Goal: Task Accomplishment & Management: Manage account settings

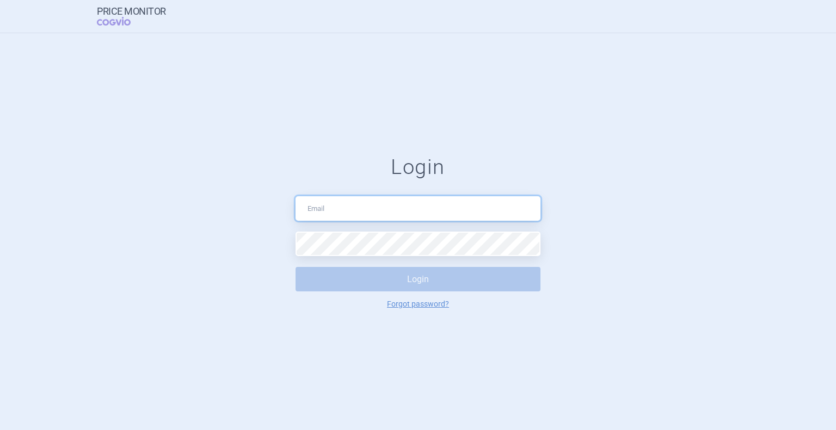
click at [368, 213] on input "text" at bounding box center [417, 208] width 245 height 24
type input "[EMAIL_ADDRESS][DOMAIN_NAME]"
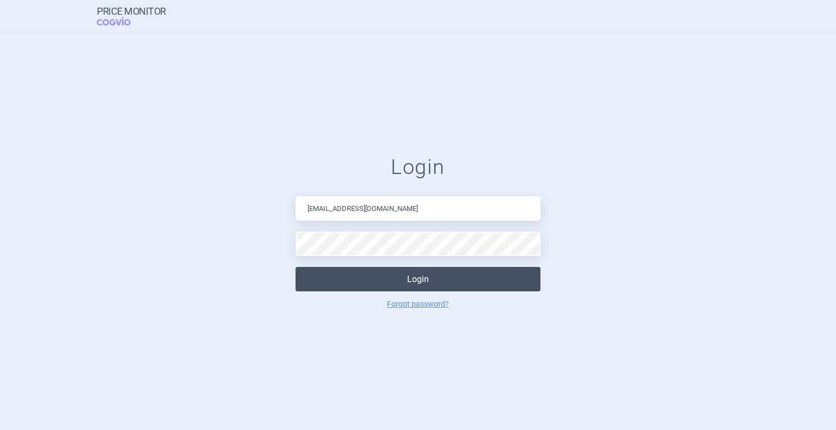
click at [378, 279] on button "Login" at bounding box center [417, 279] width 245 height 24
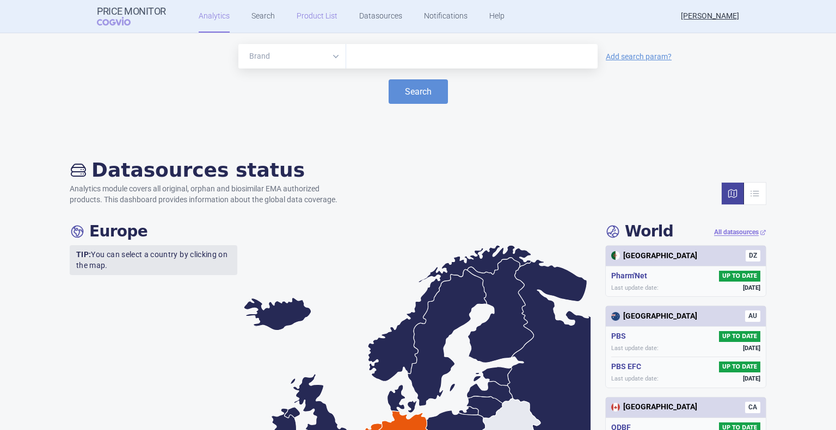
click at [317, 23] on link "Product List" at bounding box center [317, 16] width 41 height 33
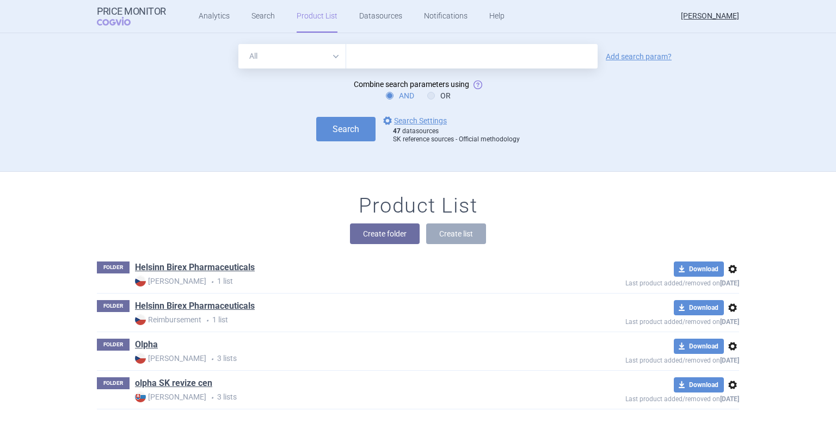
scroll to position [11, 0]
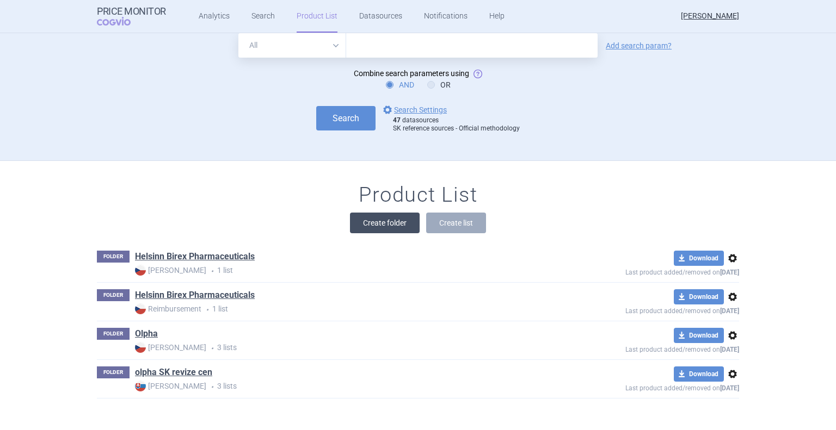
click at [388, 226] on button "Create folder" at bounding box center [385, 223] width 70 height 21
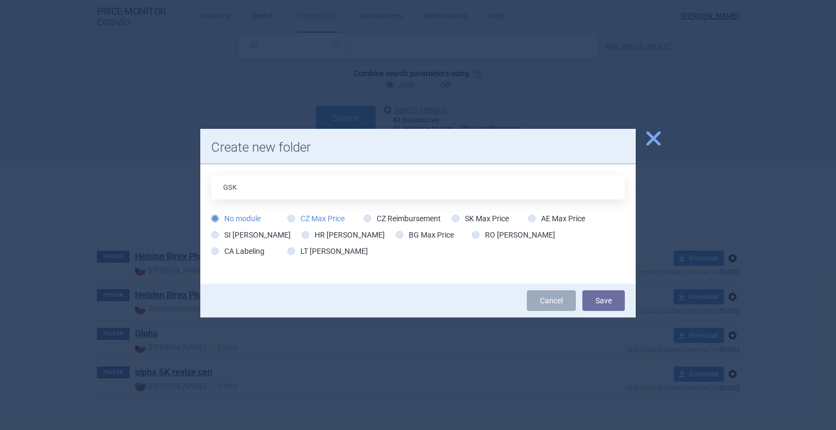
type input "GSK"
click at [291, 220] on icon at bounding box center [291, 219] width 8 height 8
click at [291, 220] on input "CZ Max Price" at bounding box center [293, 219] width 11 height 11
radio input "true"
click at [600, 304] on button "Save" at bounding box center [603, 301] width 42 height 21
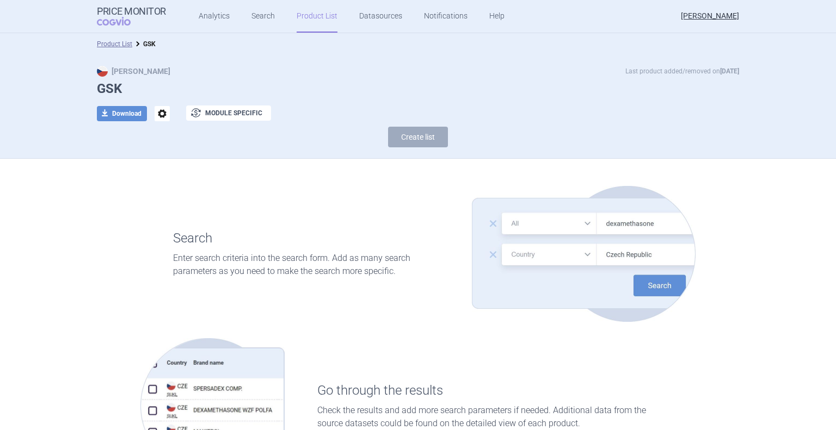
click at [312, 22] on link "Product List" at bounding box center [317, 16] width 41 height 33
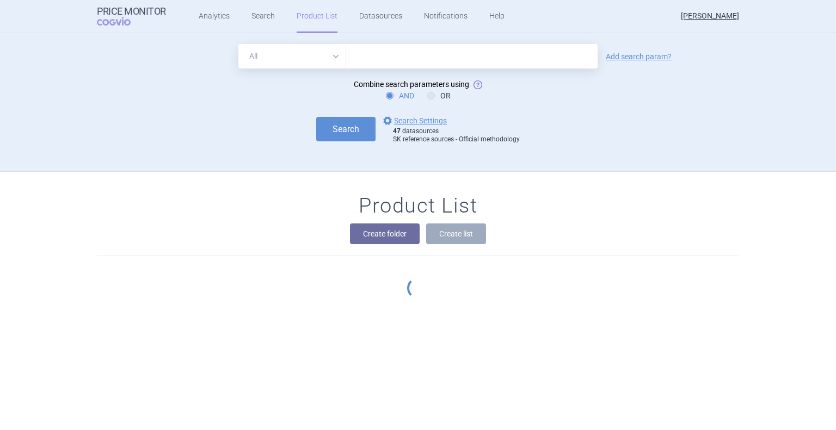
scroll to position [50, 0]
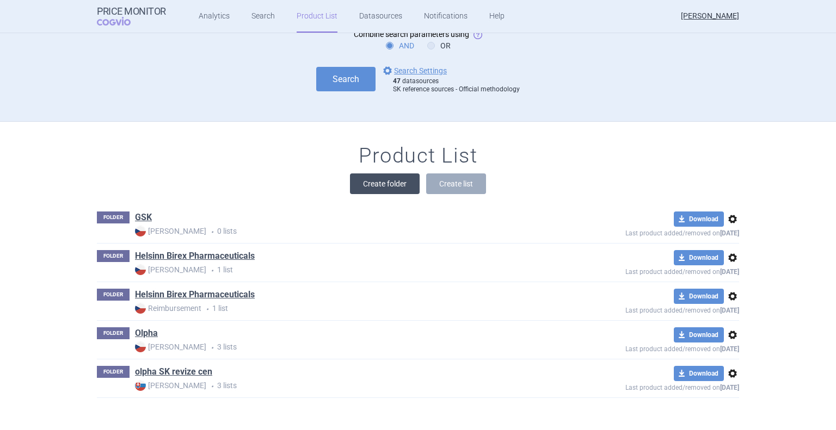
click at [363, 187] on button "Create folder" at bounding box center [385, 184] width 70 height 21
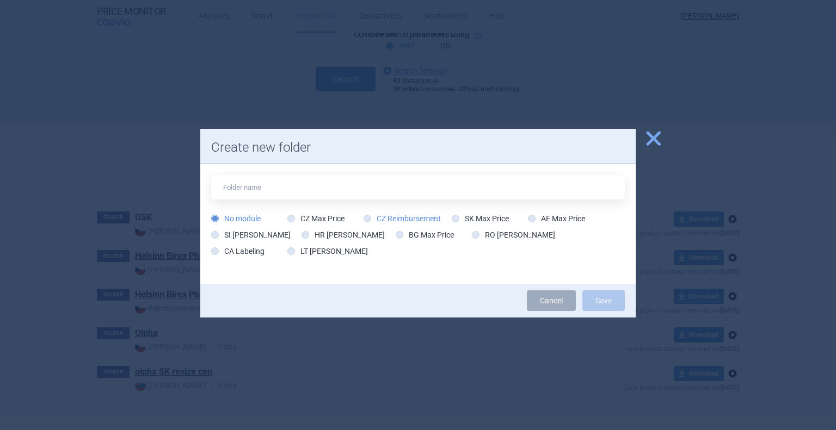
click at [368, 219] on icon at bounding box center [367, 219] width 8 height 8
click at [368, 219] on input "CZ Reimbursement" at bounding box center [369, 219] width 11 height 11
radio input "true"
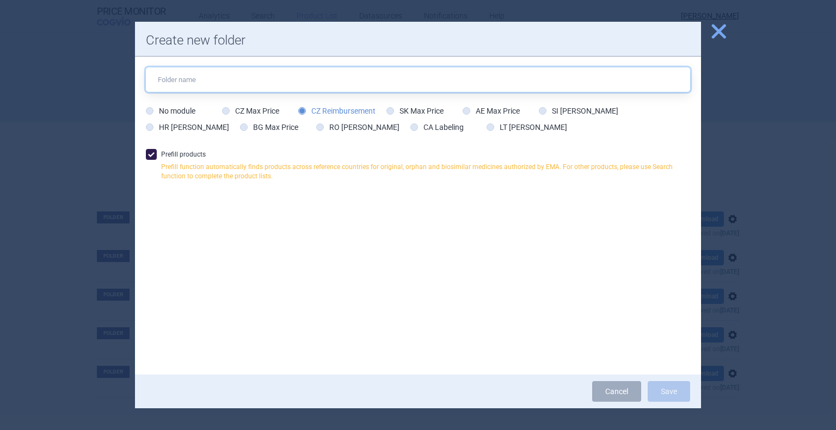
click at [247, 75] on input "text" at bounding box center [418, 79] width 544 height 24
type input "GSK"
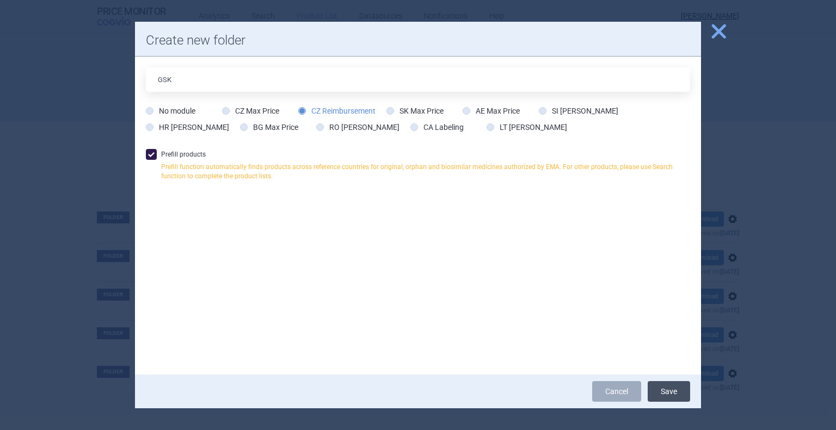
click at [674, 392] on button "Save" at bounding box center [668, 391] width 42 height 21
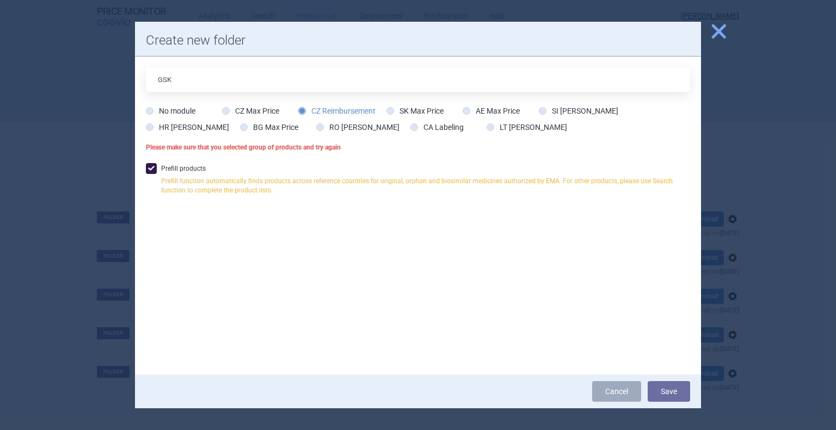
click at [301, 111] on icon at bounding box center [302, 111] width 8 height 8
click at [301, 111] on input "CZ Reimbursement" at bounding box center [304, 111] width 11 height 11
click at [714, 38] on span "close" at bounding box center [718, 31] width 19 height 19
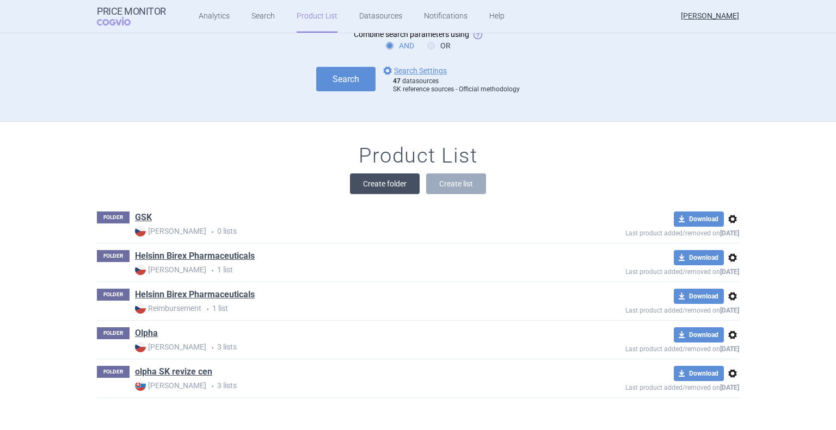
click at [374, 180] on button "Create folder" at bounding box center [385, 184] width 70 height 21
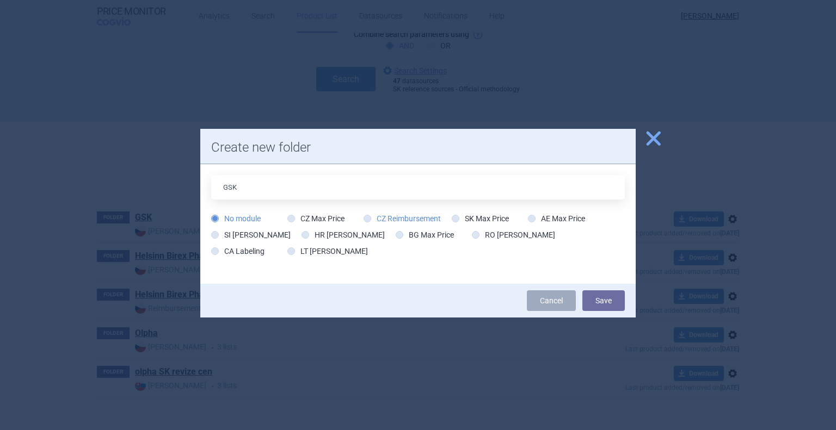
type input "GSK"
click at [365, 219] on icon at bounding box center [367, 219] width 8 height 8
click at [365, 219] on input "CZ Reimbursement" at bounding box center [369, 219] width 11 height 11
radio input "true"
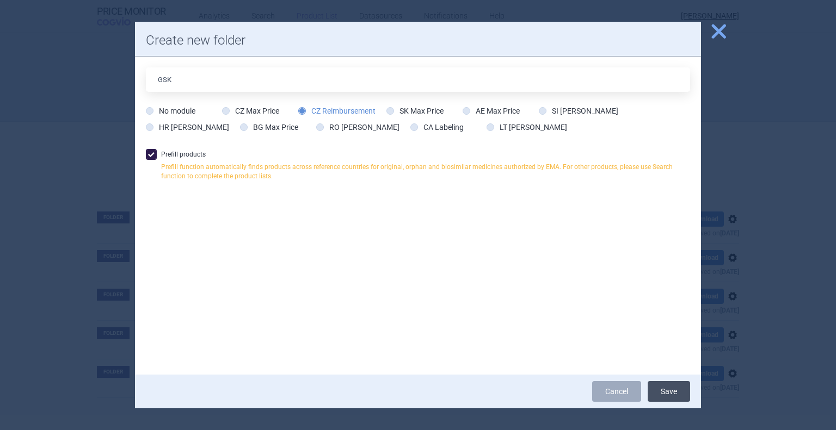
click at [682, 395] on button "Save" at bounding box center [668, 391] width 42 height 21
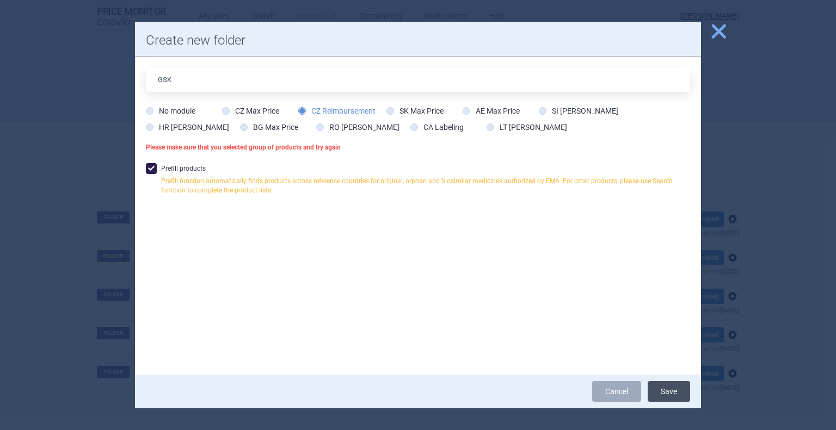
click at [662, 395] on button "Save" at bounding box center [668, 391] width 42 height 21
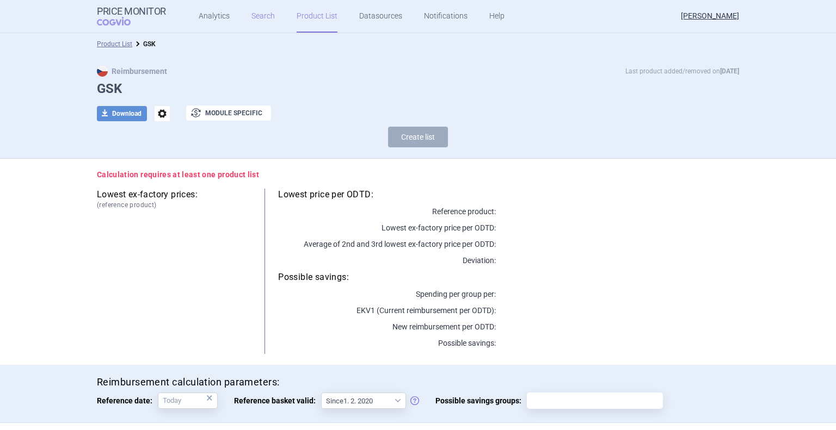
click at [257, 22] on link "Search" at bounding box center [262, 16] width 23 height 33
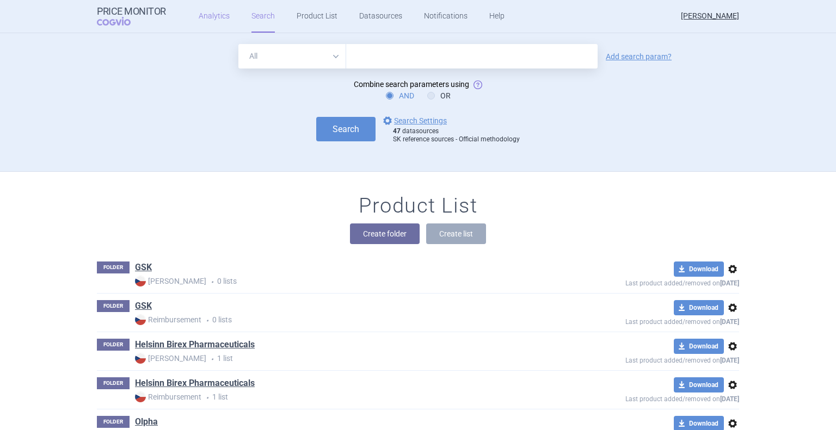
click at [219, 20] on link "Analytics" at bounding box center [214, 16] width 31 height 33
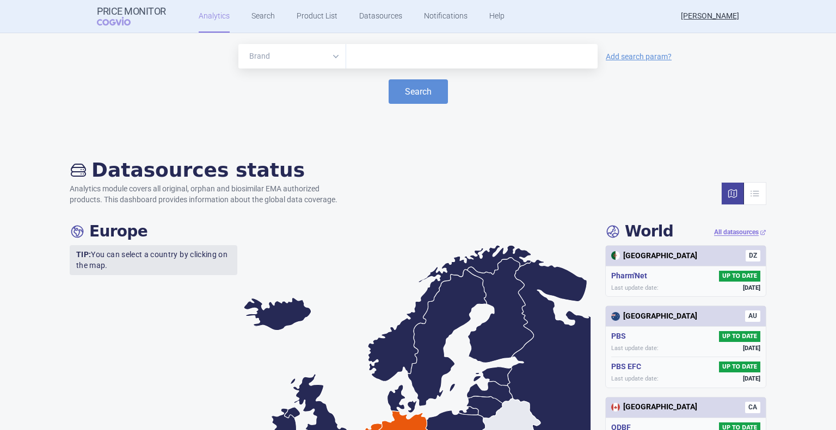
click at [385, 58] on input "text" at bounding box center [471, 57] width 240 height 14
paste input "VCR Shingrix"
click at [366, 56] on input "VCR Shingrix" at bounding box center [471, 57] width 240 height 14
type input "Shingrix"
click at [412, 93] on button "Search" at bounding box center [417, 91] width 59 height 24
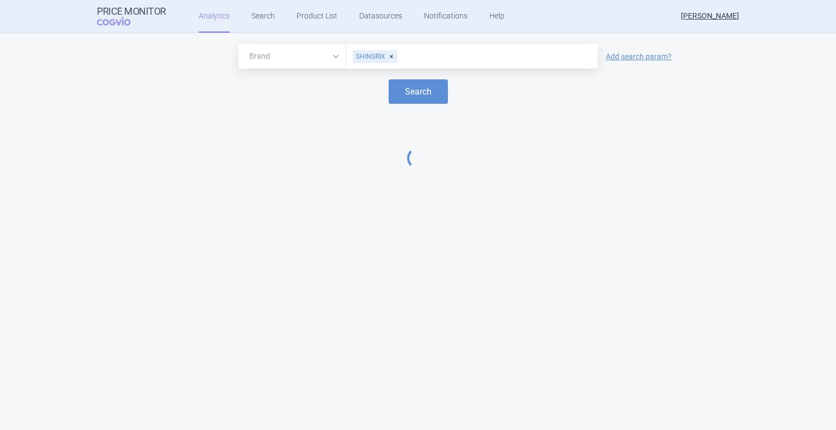
select select "EUR"
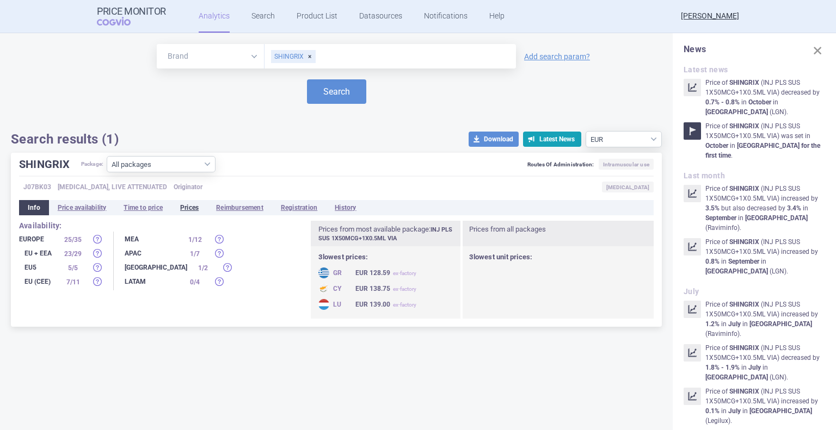
click at [193, 209] on li "Prices" at bounding box center [189, 207] width 36 height 15
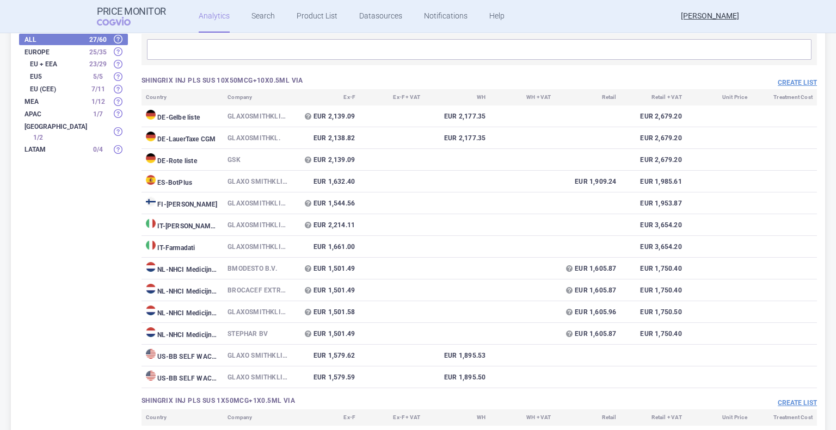
scroll to position [199, 0]
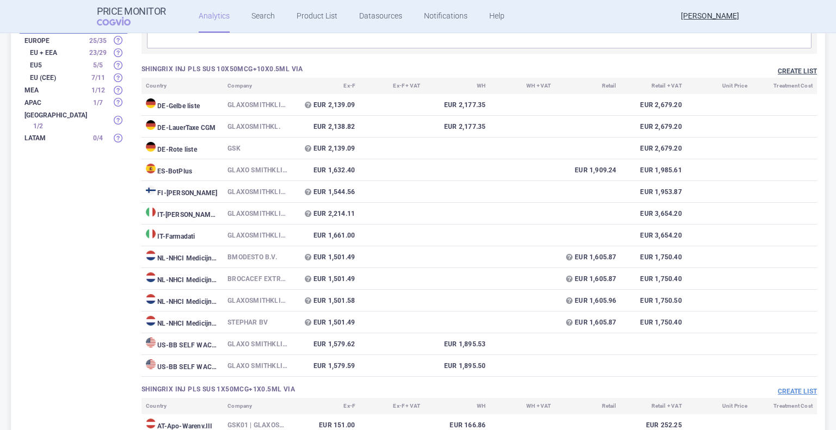
click at [792, 71] on button "Create list" at bounding box center [796, 71] width 39 height 9
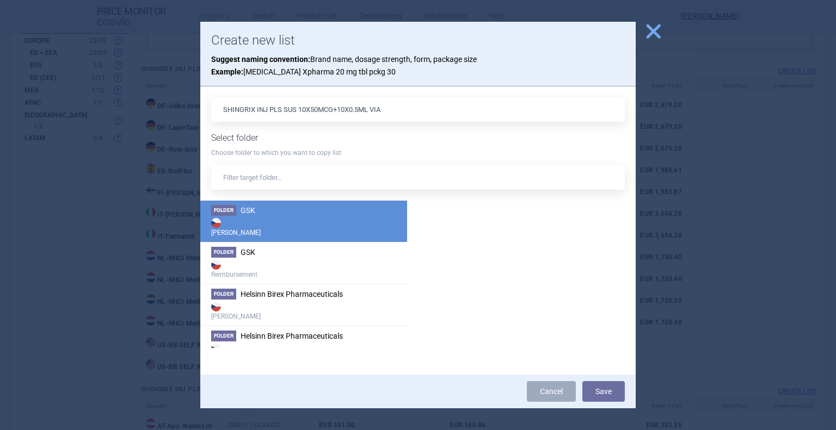
click at [268, 220] on strong "[PERSON_NAME]" at bounding box center [303, 227] width 185 height 22
click at [592, 388] on button "Save" at bounding box center [603, 391] width 42 height 21
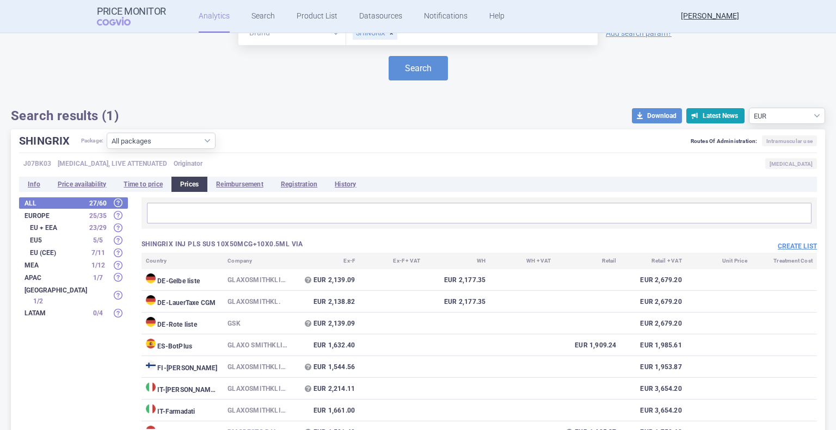
scroll to position [0, 0]
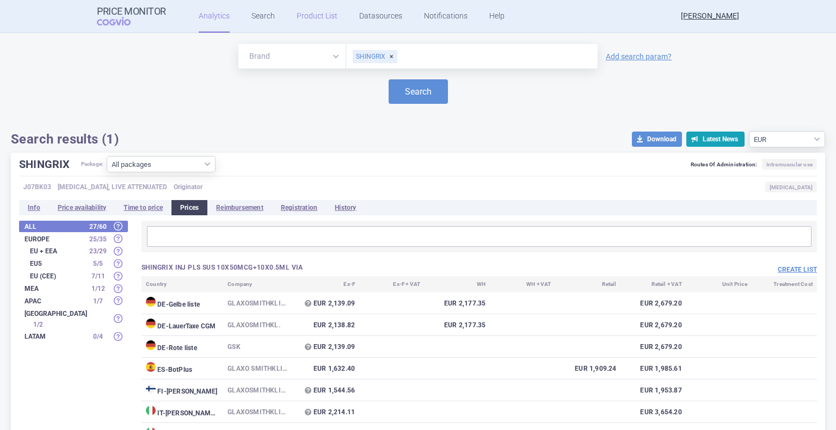
click at [309, 14] on link "Product List" at bounding box center [317, 16] width 41 height 33
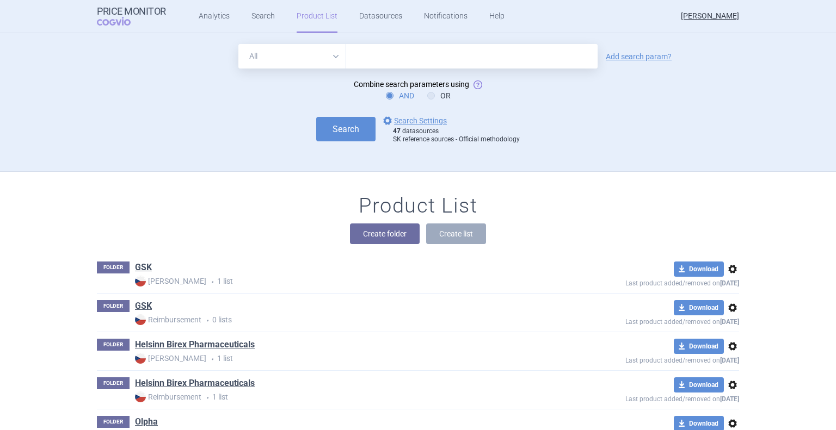
scroll to position [88, 0]
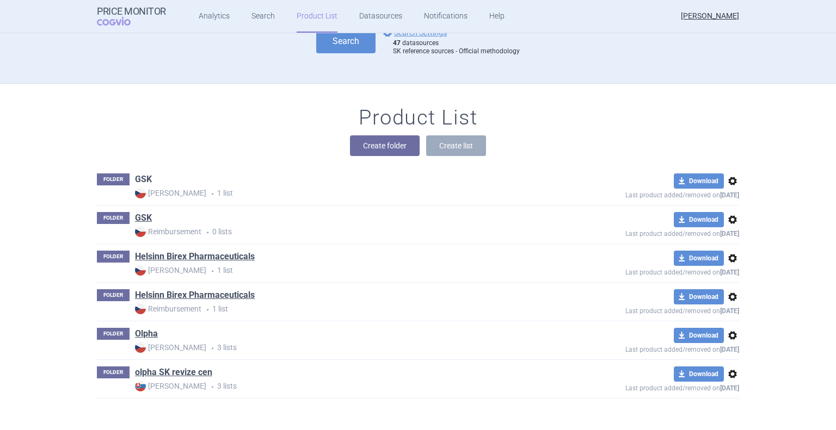
click at [146, 180] on link "GSK" at bounding box center [143, 180] width 17 height 12
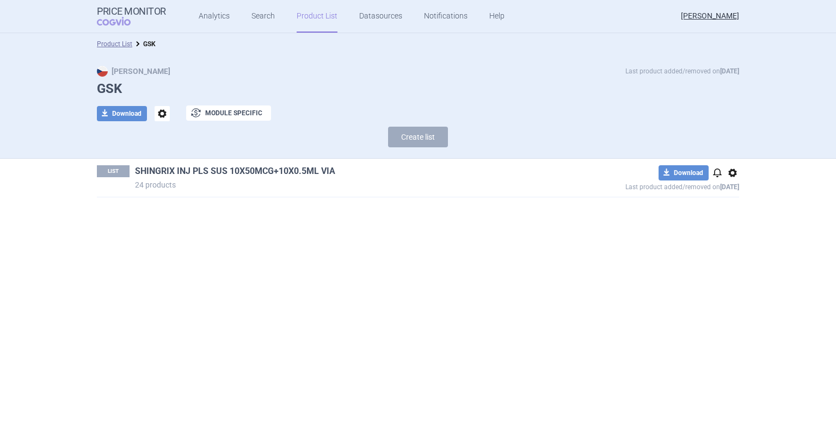
click at [275, 169] on link "SHINGRIX INJ PLS SUS 10X50MCG+10X0.5ML VIA" at bounding box center [235, 171] width 200 height 12
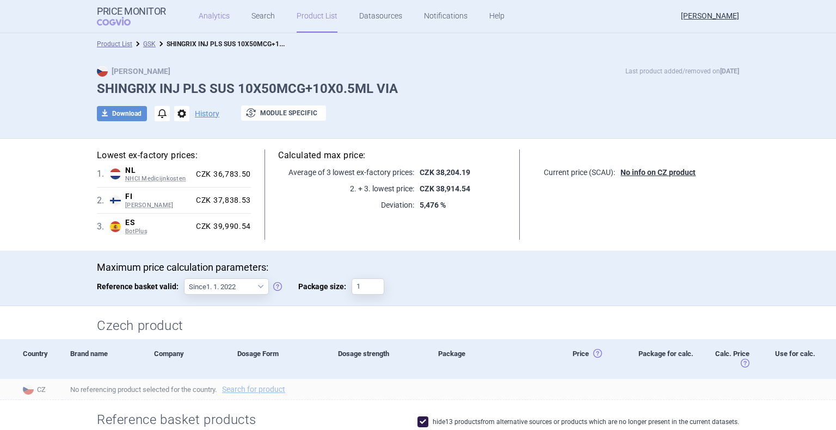
click at [214, 17] on link "Analytics" at bounding box center [214, 16] width 31 height 33
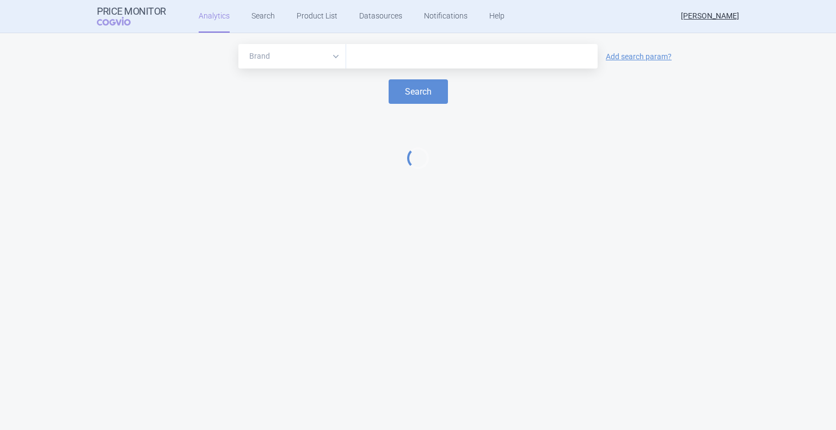
click at [359, 53] on input "text" at bounding box center [471, 57] width 240 height 14
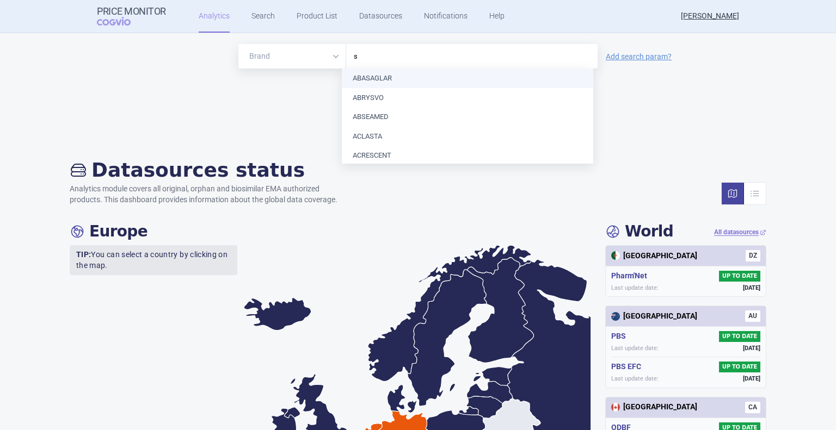
type input "sh"
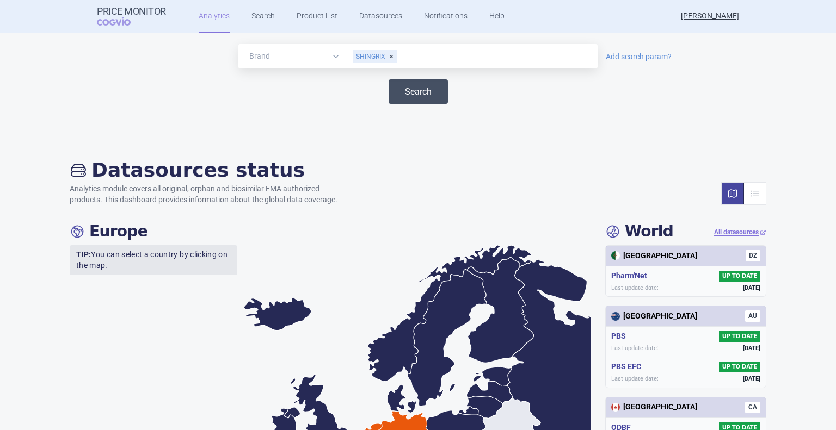
click at [425, 91] on button "Search" at bounding box center [417, 91] width 59 height 24
select select "EUR"
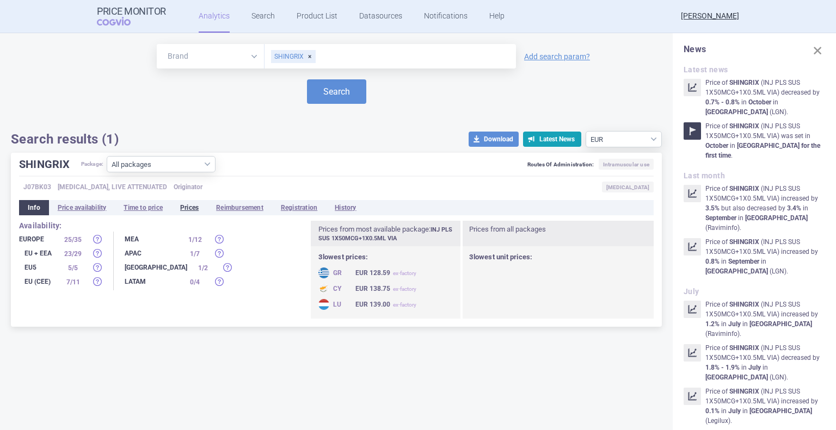
click at [194, 207] on li "Prices" at bounding box center [189, 207] width 36 height 15
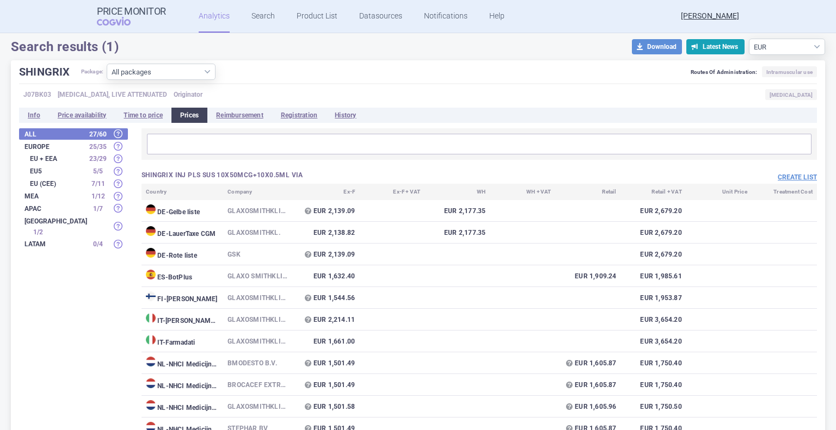
scroll to position [100, 0]
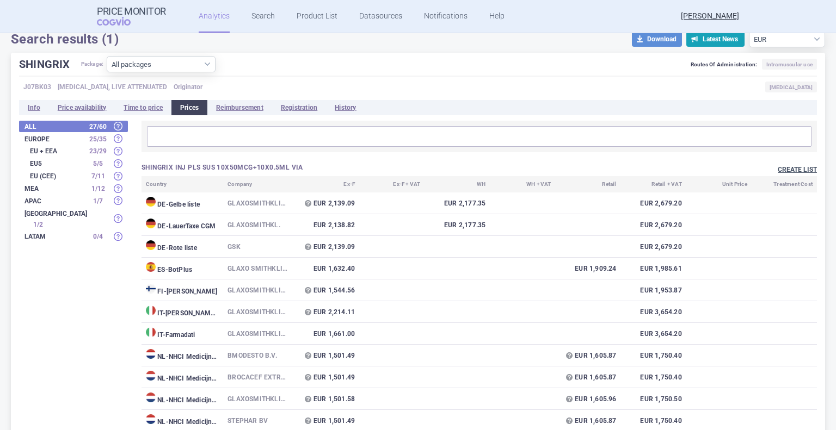
click at [784, 172] on button "Create list" at bounding box center [796, 169] width 39 height 9
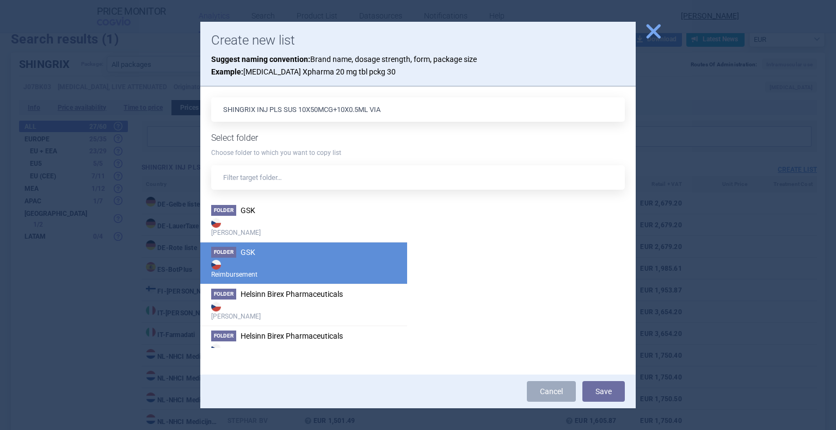
click at [289, 271] on strong "Reimbursement" at bounding box center [303, 269] width 185 height 22
click at [598, 389] on button "Save" at bounding box center [603, 391] width 42 height 21
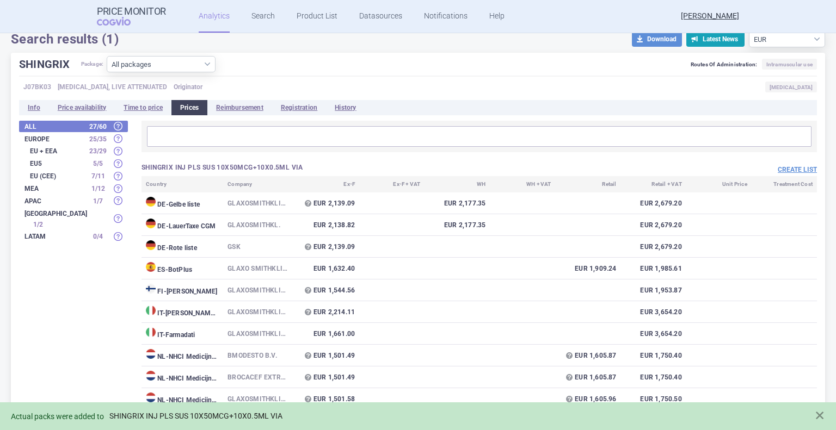
click at [227, 417] on link "SHINGRIX INJ PLS SUS 10X50MCG+10X0.5ML VIA" at bounding box center [195, 416] width 173 height 9
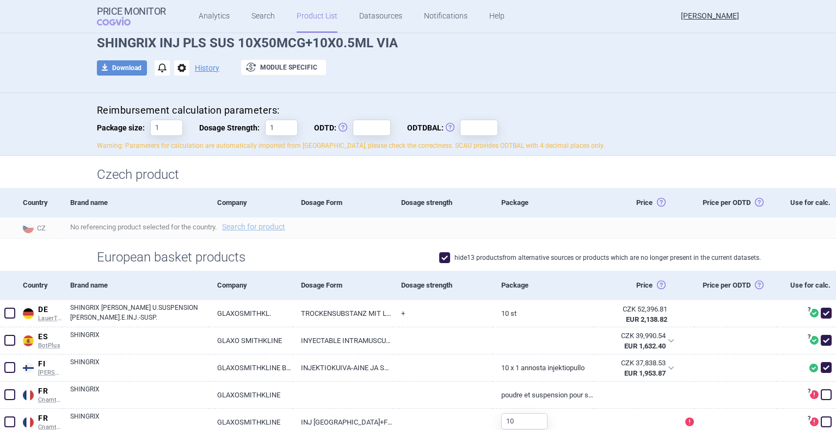
scroll to position [45, 0]
click at [303, 24] on link "Product List" at bounding box center [317, 16] width 41 height 33
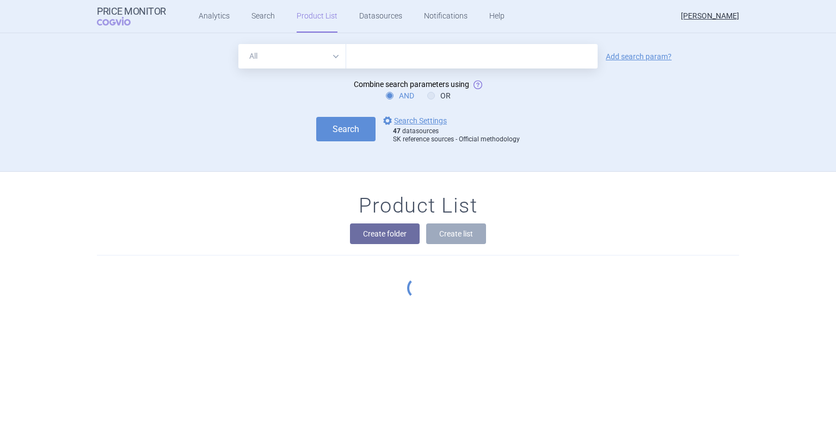
scroll to position [88, 0]
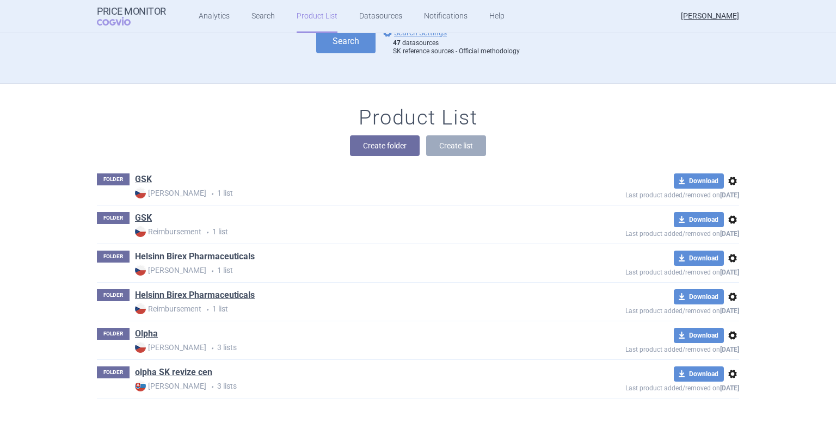
click at [197, 254] on link "Helsinn Birex Pharmaceuticals" at bounding box center [195, 257] width 120 height 12
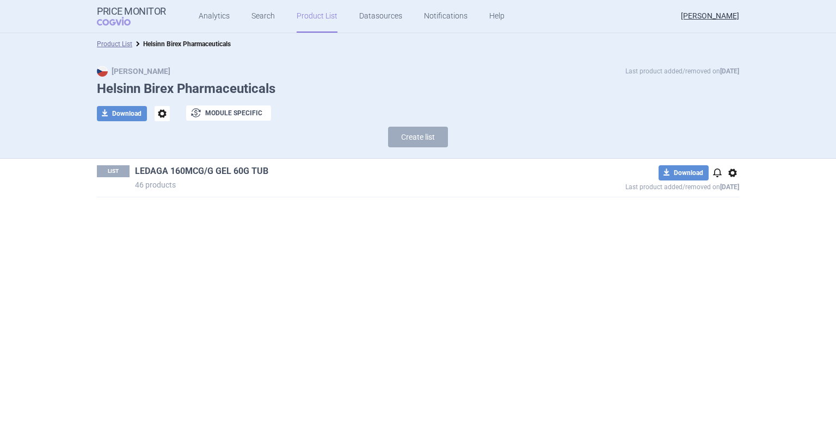
click at [202, 170] on link "LEDAGA 160MCG/G GEL 60G TUB" at bounding box center [201, 171] width 133 height 12
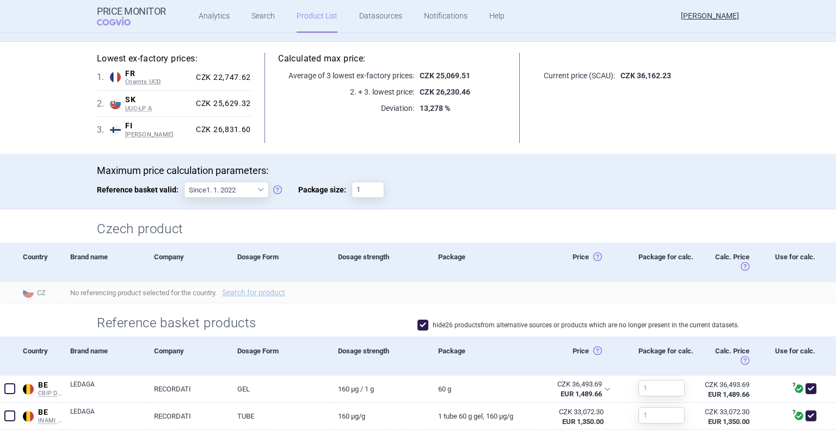
scroll to position [96, 0]
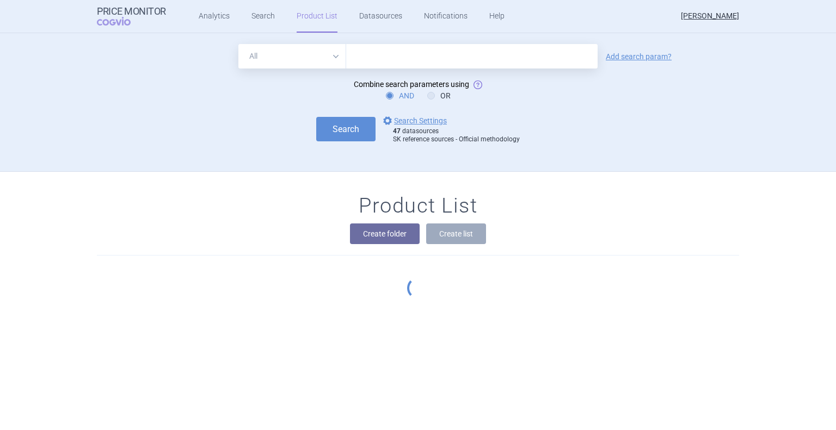
scroll to position [88, 0]
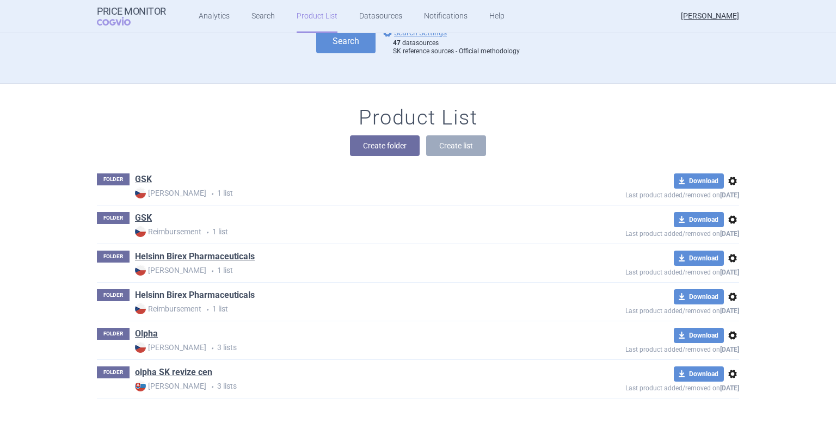
click at [227, 295] on link "Helsinn Birex Pharmaceuticals" at bounding box center [195, 295] width 120 height 12
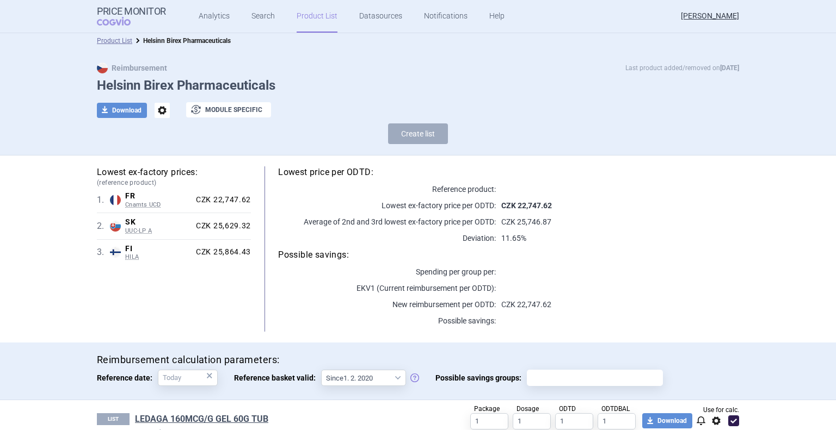
scroll to position [29, 0]
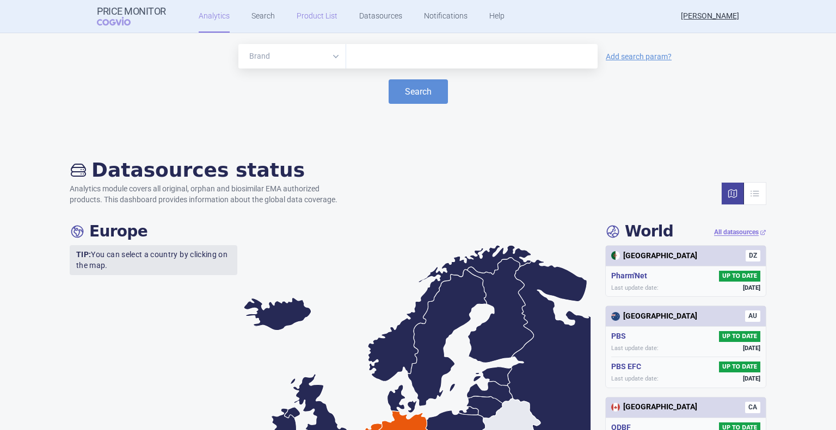
click at [309, 19] on link "Product List" at bounding box center [317, 16] width 41 height 33
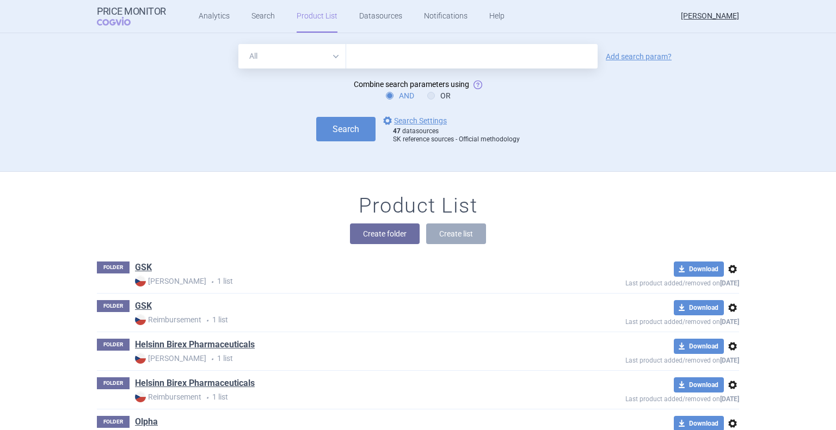
scroll to position [88, 0]
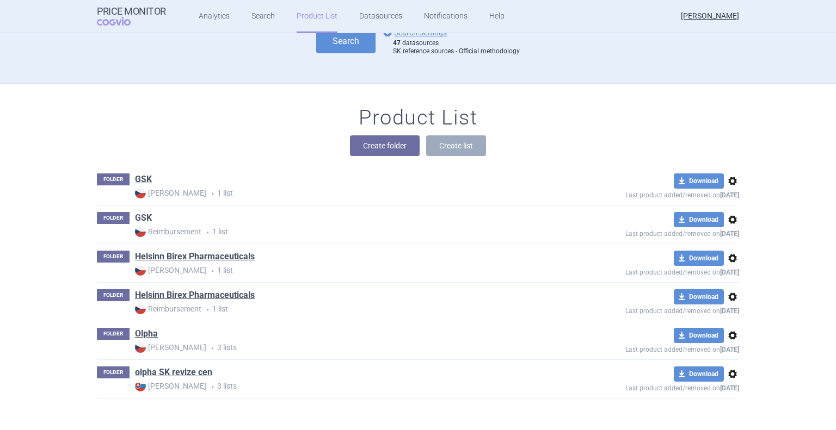
click at [142, 222] on link "GSK" at bounding box center [143, 218] width 17 height 12
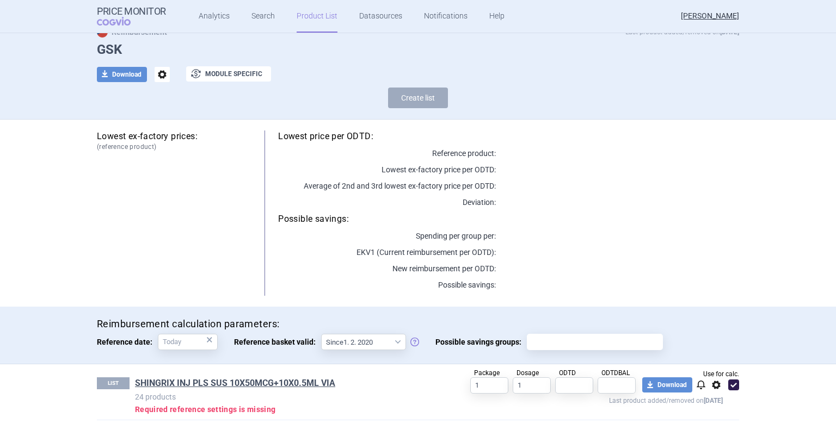
scroll to position [39, 0]
click at [561, 390] on input "text" at bounding box center [574, 386] width 38 height 16
type input "1"
click at [614, 387] on input "text" at bounding box center [616, 386] width 38 height 16
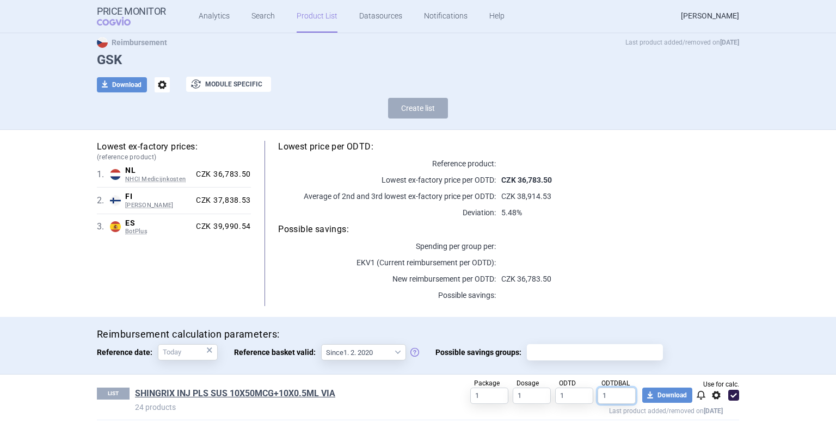
type input "1"
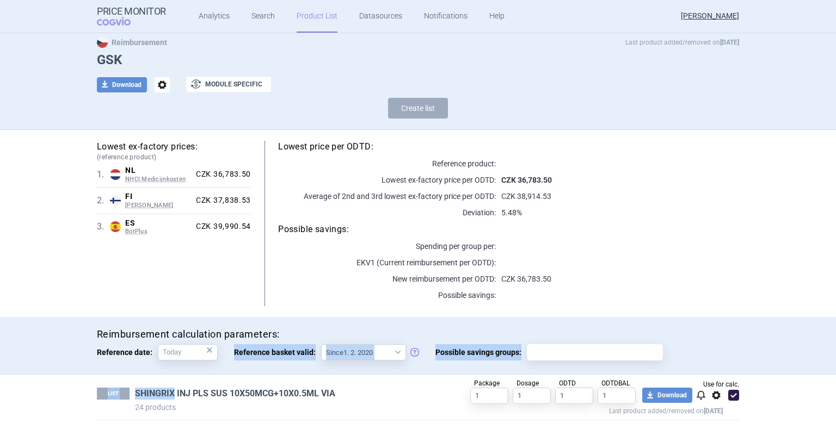
drag, startPoint x: 127, startPoint y: 368, endPoint x: 168, endPoint y: 392, distance: 46.8
click at [168, 392] on section "Product List GSK Reimbursement Last product added/removed on 10 Oct GSK downloa…" at bounding box center [418, 231] width 836 height 397
